Goal: Information Seeking & Learning: Learn about a topic

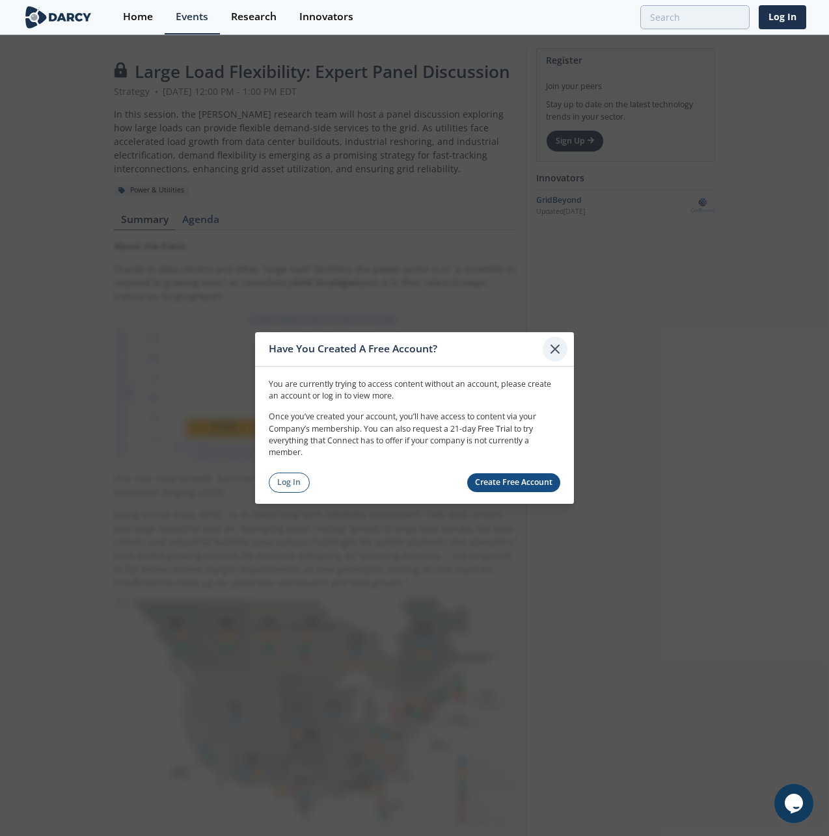
click at [553, 345] on icon at bounding box center [555, 349] width 16 height 16
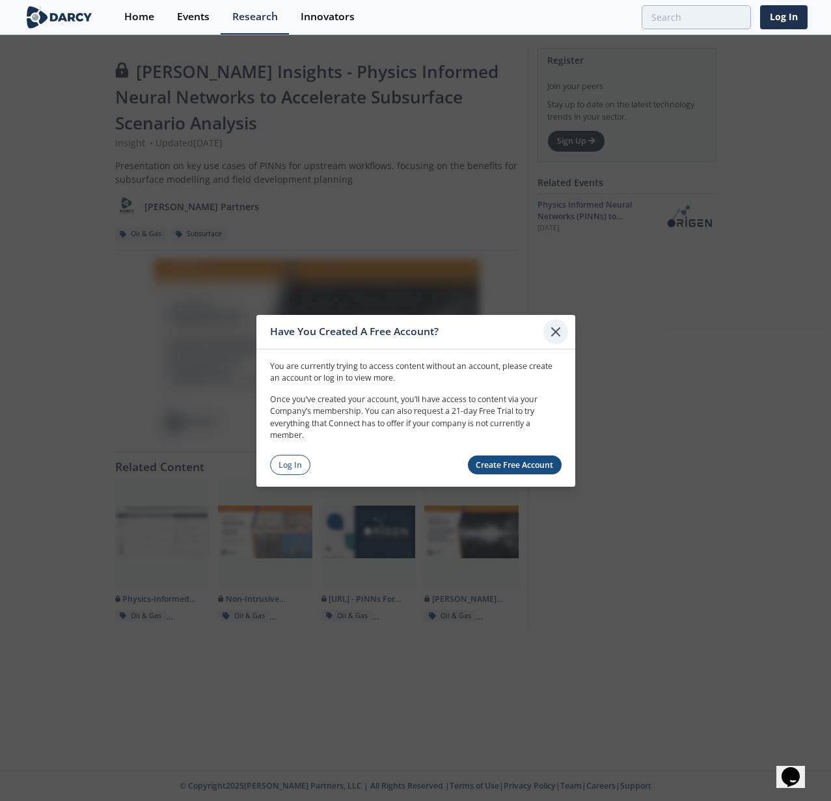
click at [549, 329] on icon at bounding box center [556, 331] width 16 height 16
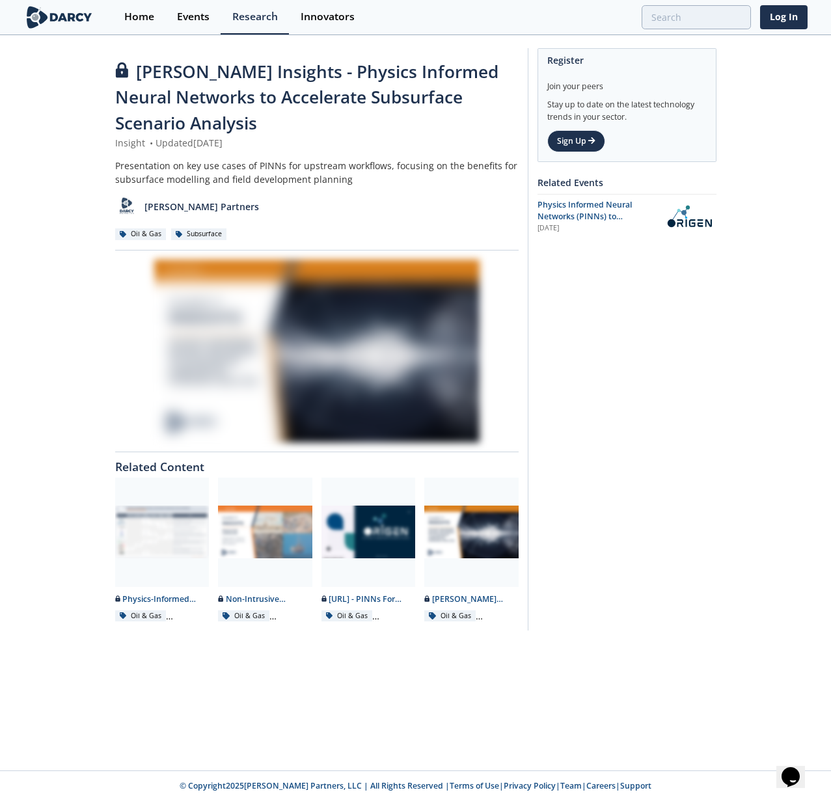
click at [229, 328] on div at bounding box center [316, 351] width 403 height 183
click at [320, 16] on div "Innovators" at bounding box center [327, 17] width 54 height 10
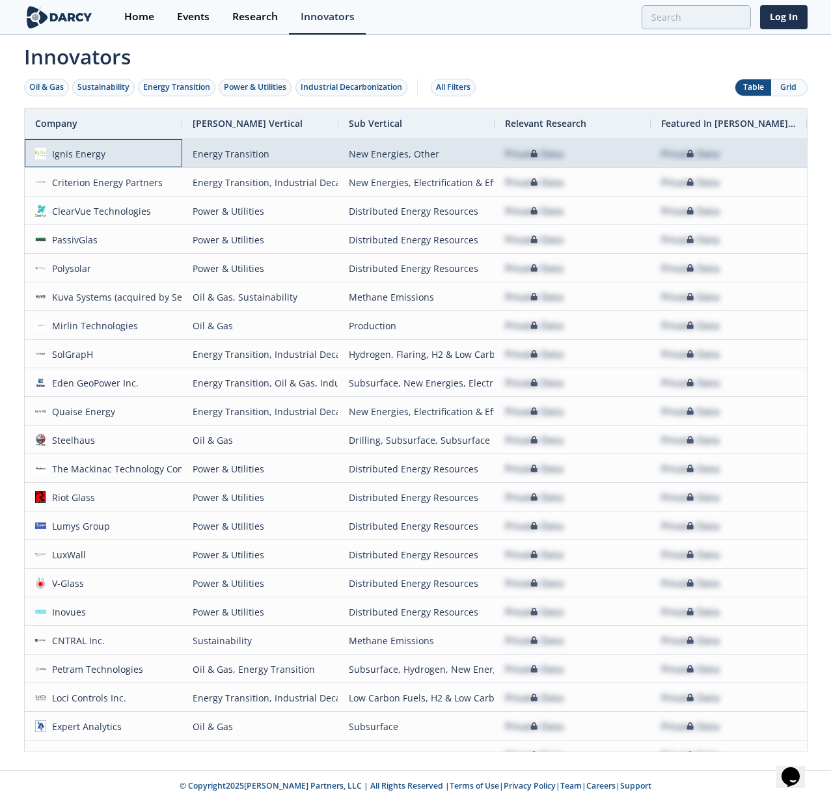
click at [67, 162] on div "Ignis Energy" at bounding box center [75, 154] width 59 height 28
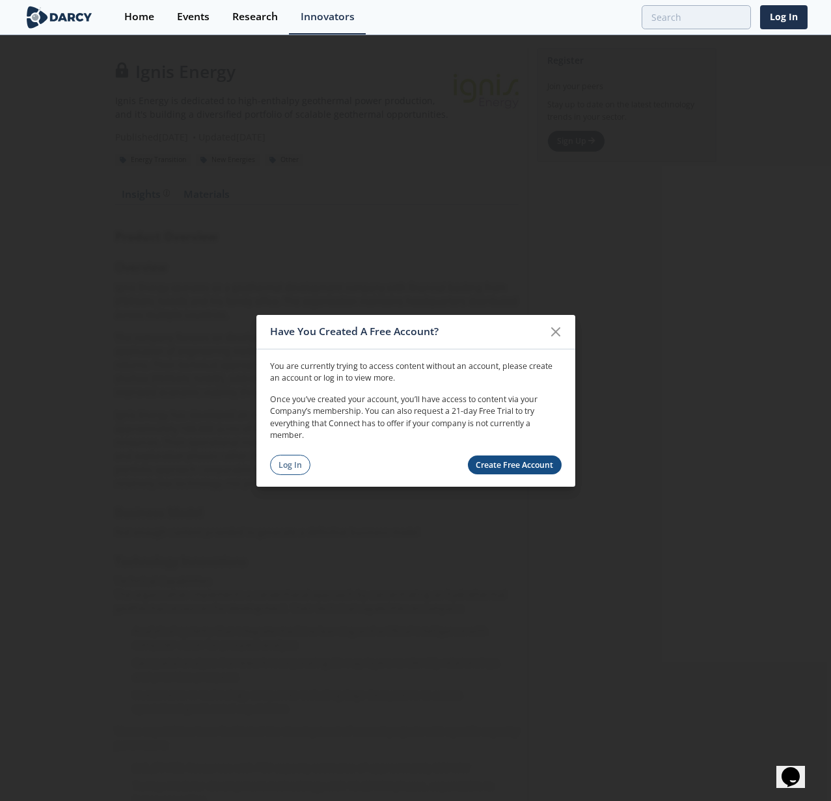
click at [67, 162] on div "Have You Created A Free Account? You are currently trying to access content wit…" at bounding box center [415, 400] width 831 height 801
